Goal: Information Seeking & Learning: Learn about a topic

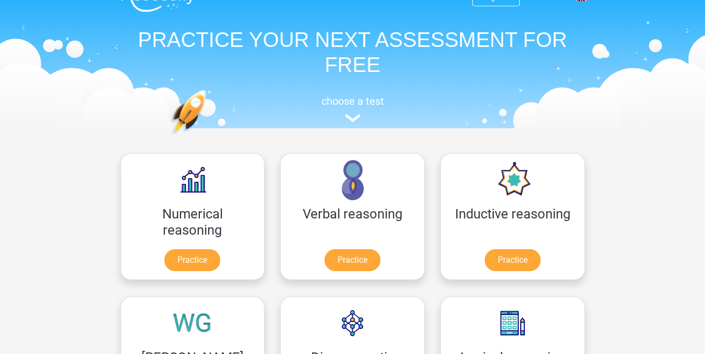
scroll to position [104, 0]
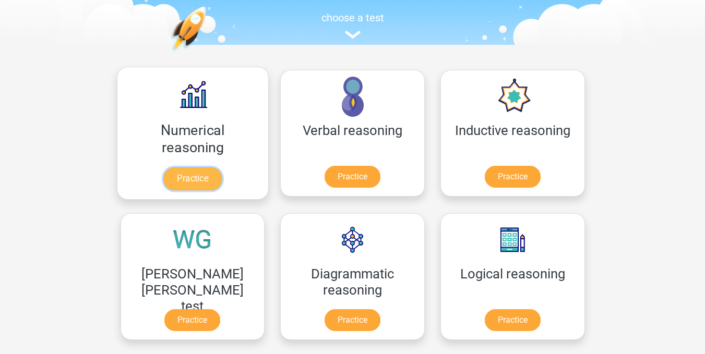
click at [183, 172] on link "Practice" at bounding box center [192, 178] width 58 height 23
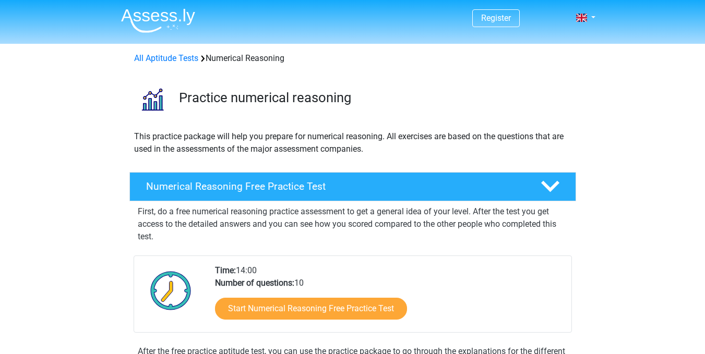
scroll to position [209, 0]
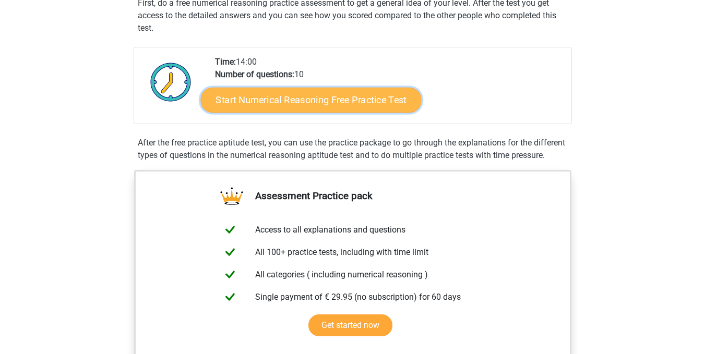
click at [317, 100] on link "Start Numerical Reasoning Free Practice Test" at bounding box center [310, 99] width 221 height 25
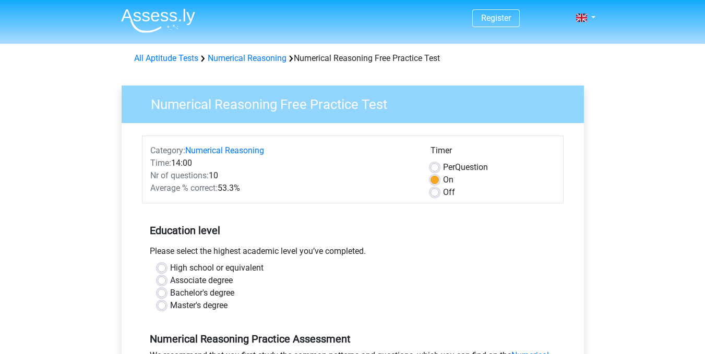
scroll to position [156, 0]
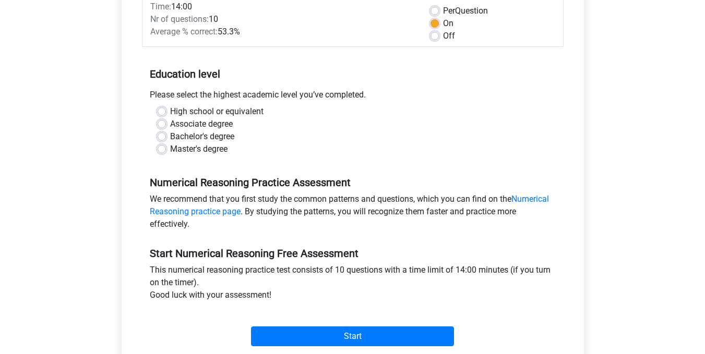
click at [199, 118] on label "Associate degree" at bounding box center [201, 124] width 63 height 13
click at [166, 118] on input "Associate degree" at bounding box center [162, 123] width 8 height 10
radio input "true"
click at [199, 117] on label "High school or equivalent" at bounding box center [216, 111] width 93 height 13
click at [166, 116] on input "High school or equivalent" at bounding box center [162, 110] width 8 height 10
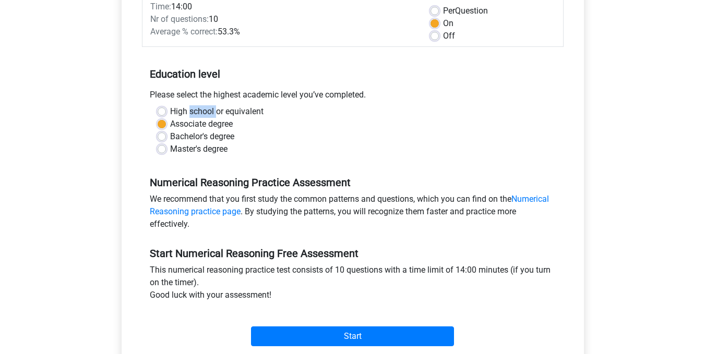
radio input "true"
click at [273, 129] on div "Associate degree" at bounding box center [353, 124] width 390 height 13
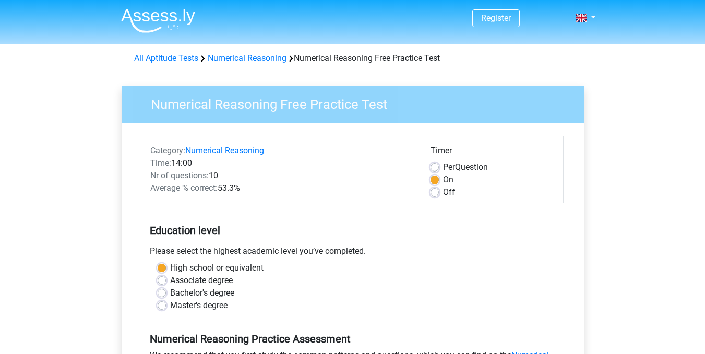
scroll to position [313, 0]
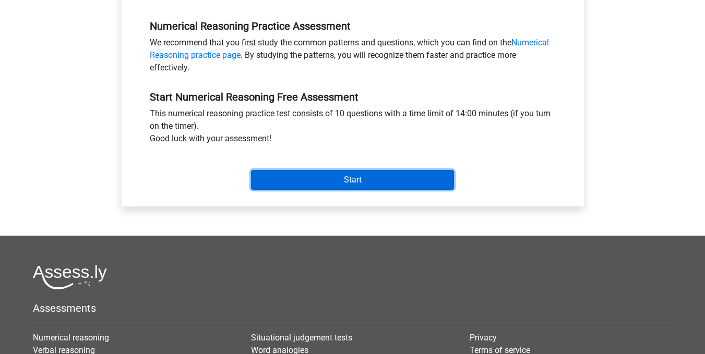
click at [316, 178] on input "Start" at bounding box center [352, 180] width 203 height 20
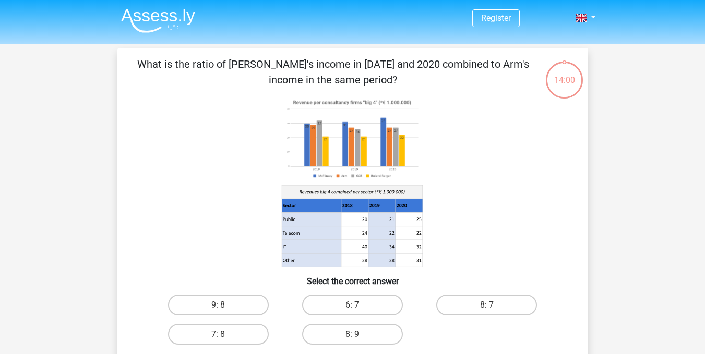
scroll to position [52, 0]
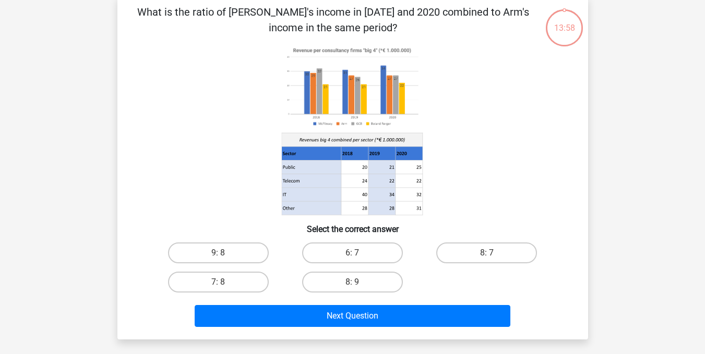
click at [202, 114] on icon at bounding box center [352, 130] width 420 height 172
click at [341, 114] on image at bounding box center [351, 87] width 141 height 86
click at [348, 101] on image at bounding box center [351, 87] width 141 height 86
click at [339, 175] on icon at bounding box center [310, 181] width 59 height 14
click at [233, 171] on icon at bounding box center [352, 130] width 420 height 172
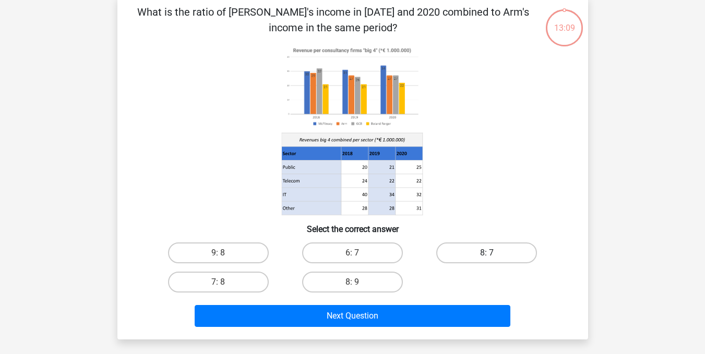
click at [436, 254] on label "8: 7" at bounding box center [486, 253] width 101 height 21
click at [487, 254] on input "8: 7" at bounding box center [490, 256] width 7 height 7
radio input "true"
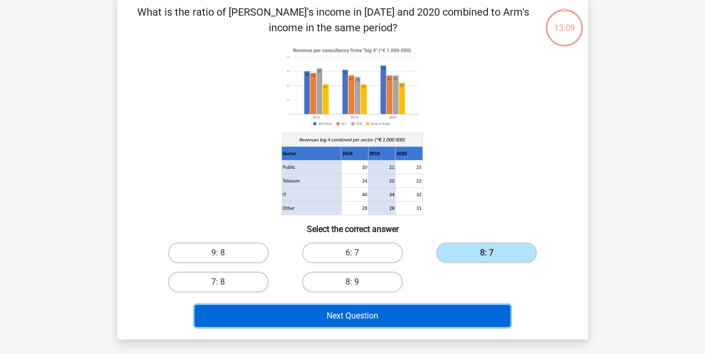
click at [345, 310] on button "Next Question" at bounding box center [353, 316] width 316 height 22
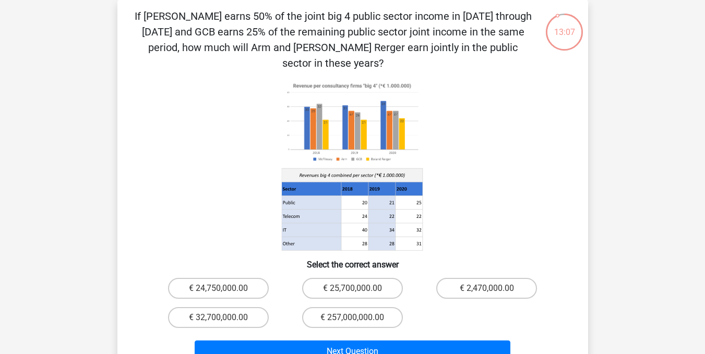
scroll to position [0, 0]
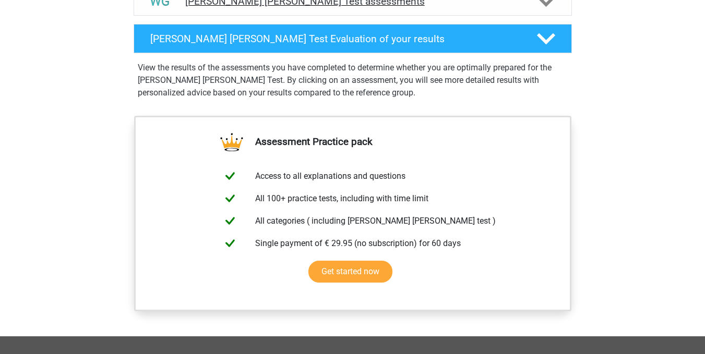
scroll to position [574, 0]
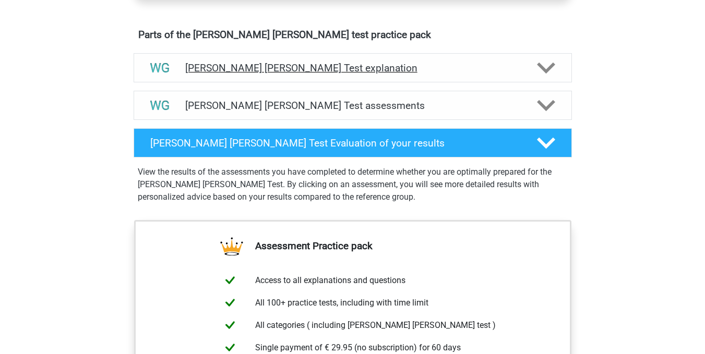
click at [263, 62] on h4 "[PERSON_NAME] [PERSON_NAME] Test explanation" at bounding box center [352, 68] width 335 height 12
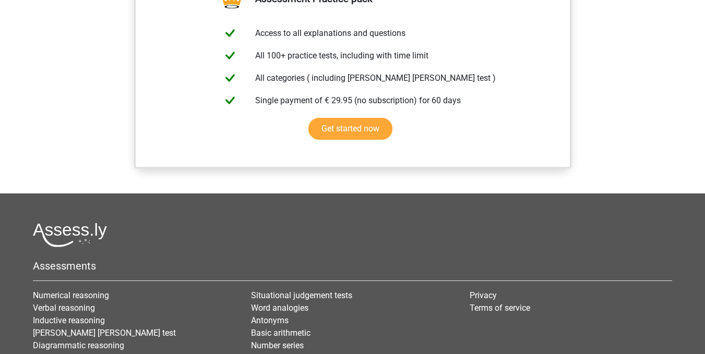
scroll to position [1256, 0]
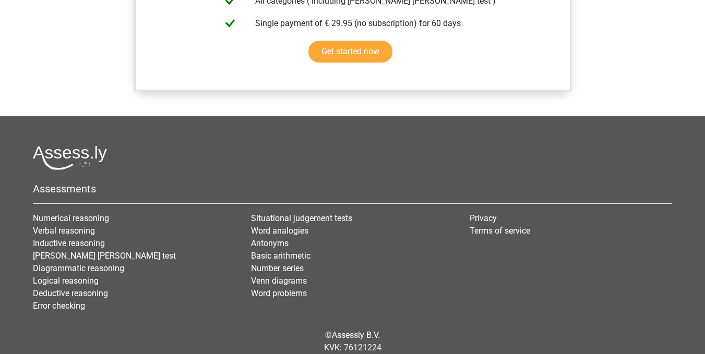
click at [85, 146] on img at bounding box center [70, 158] width 74 height 25
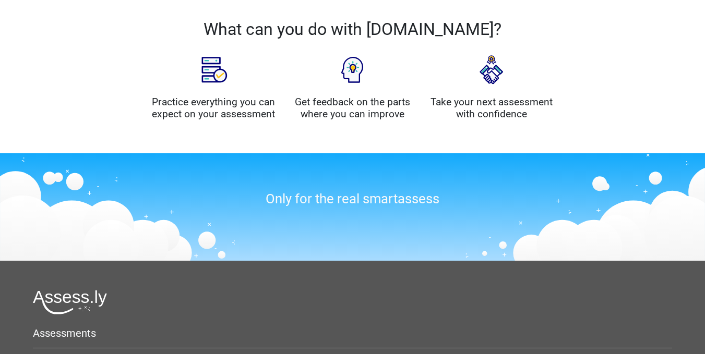
scroll to position [973, 0]
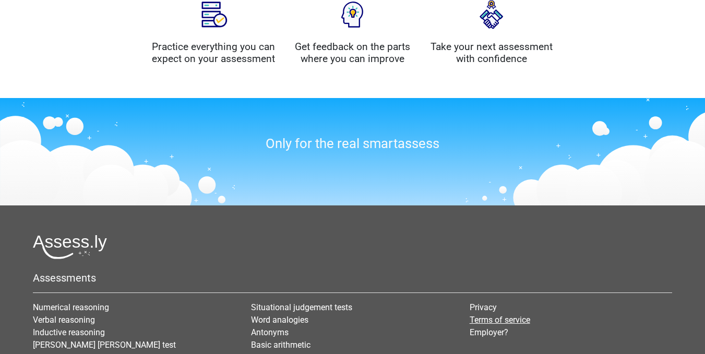
click at [492, 315] on link "Terms of service" at bounding box center [499, 320] width 61 height 10
